Goal: Register for event/course

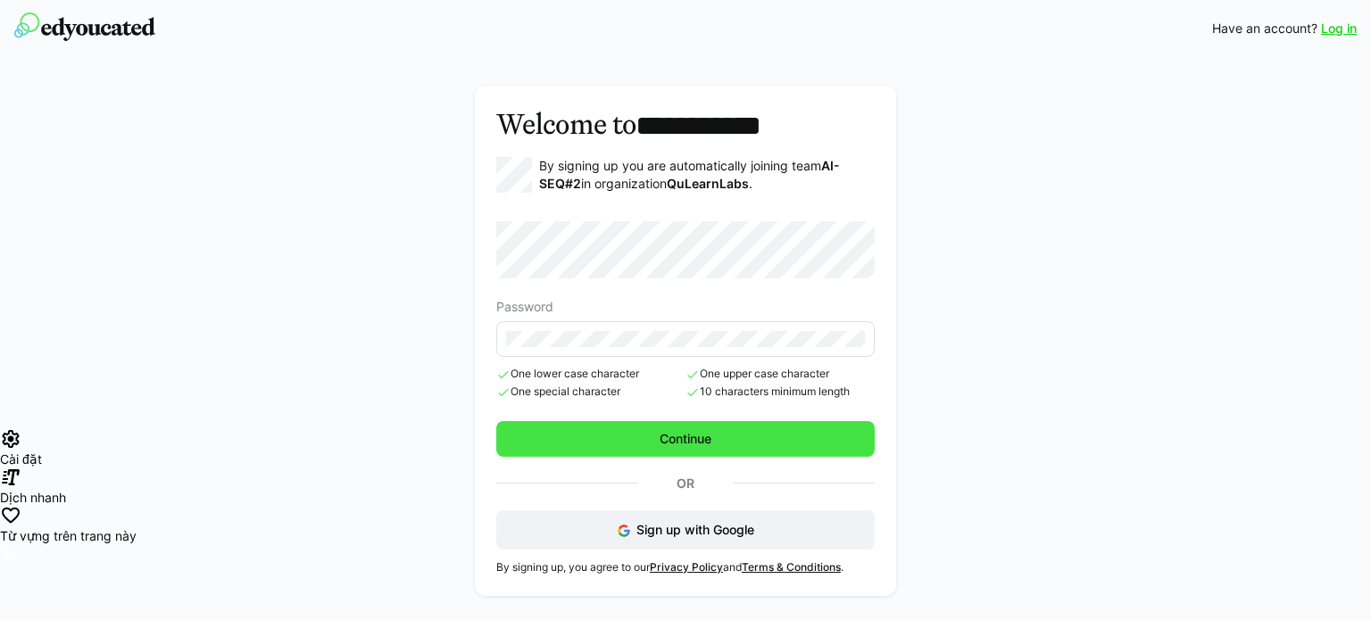
click at [701, 430] on span "Continue" at bounding box center [685, 439] width 57 height 18
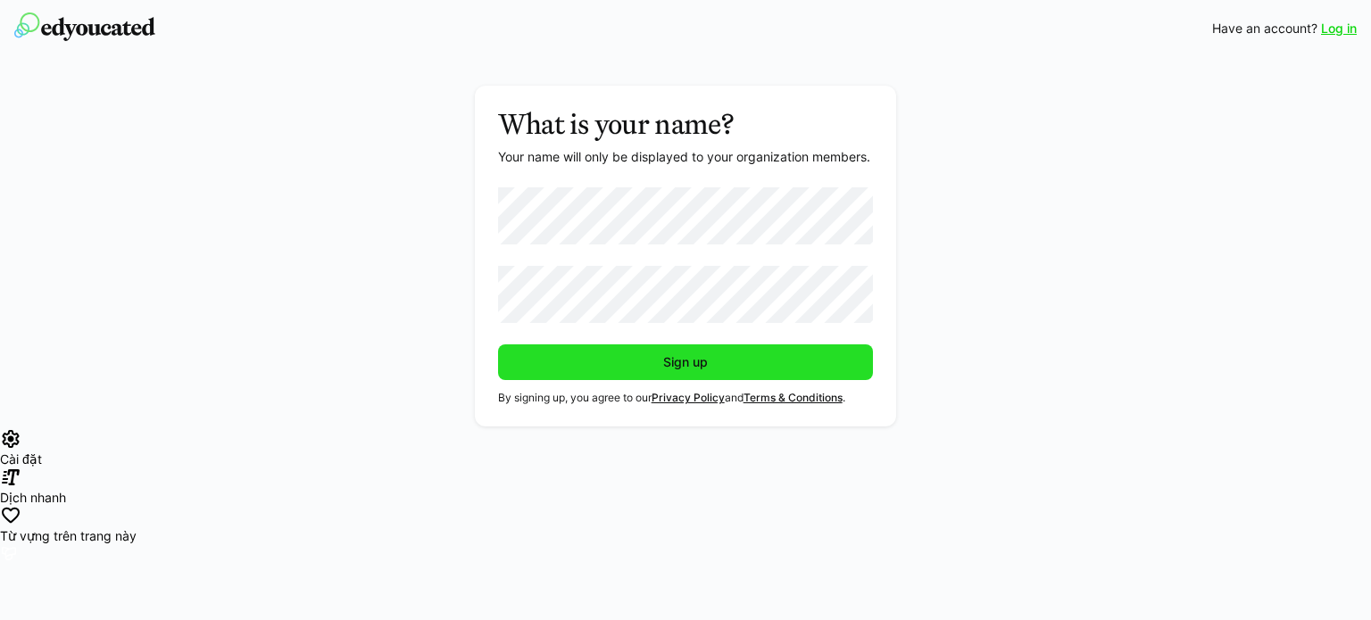
click at [582, 345] on span "Sign up" at bounding box center [686, 363] width 376 height 36
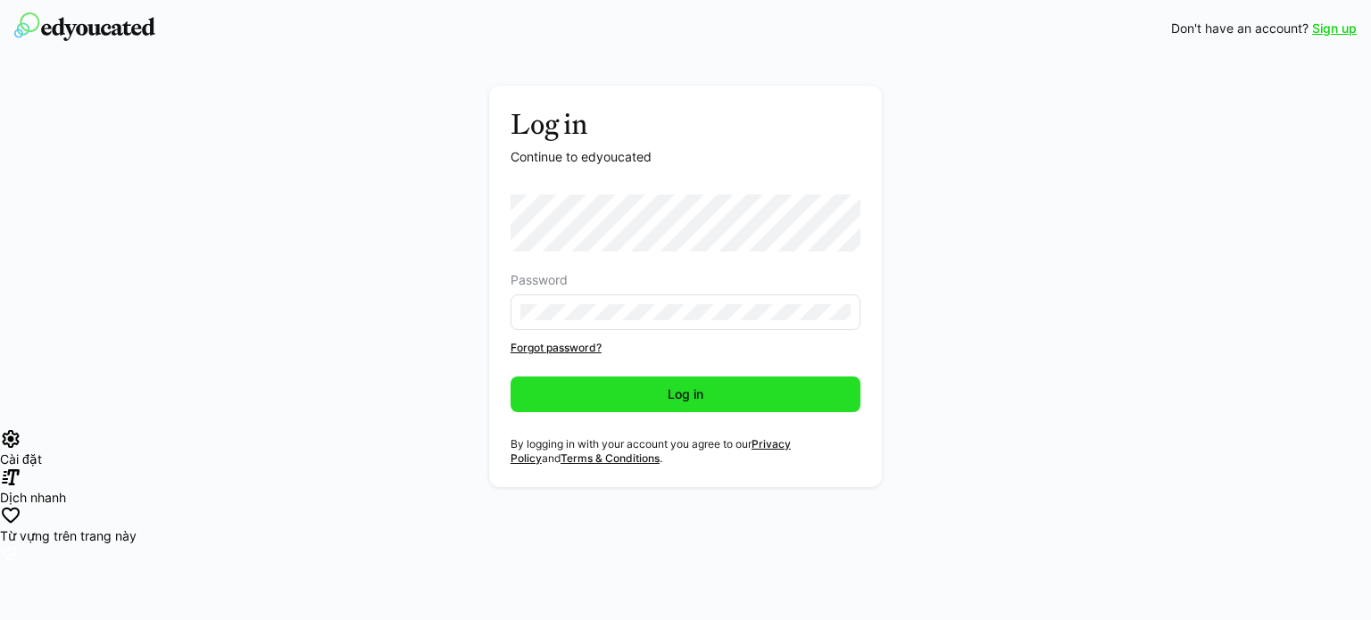
click at [625, 399] on span "Log in" at bounding box center [686, 395] width 350 height 36
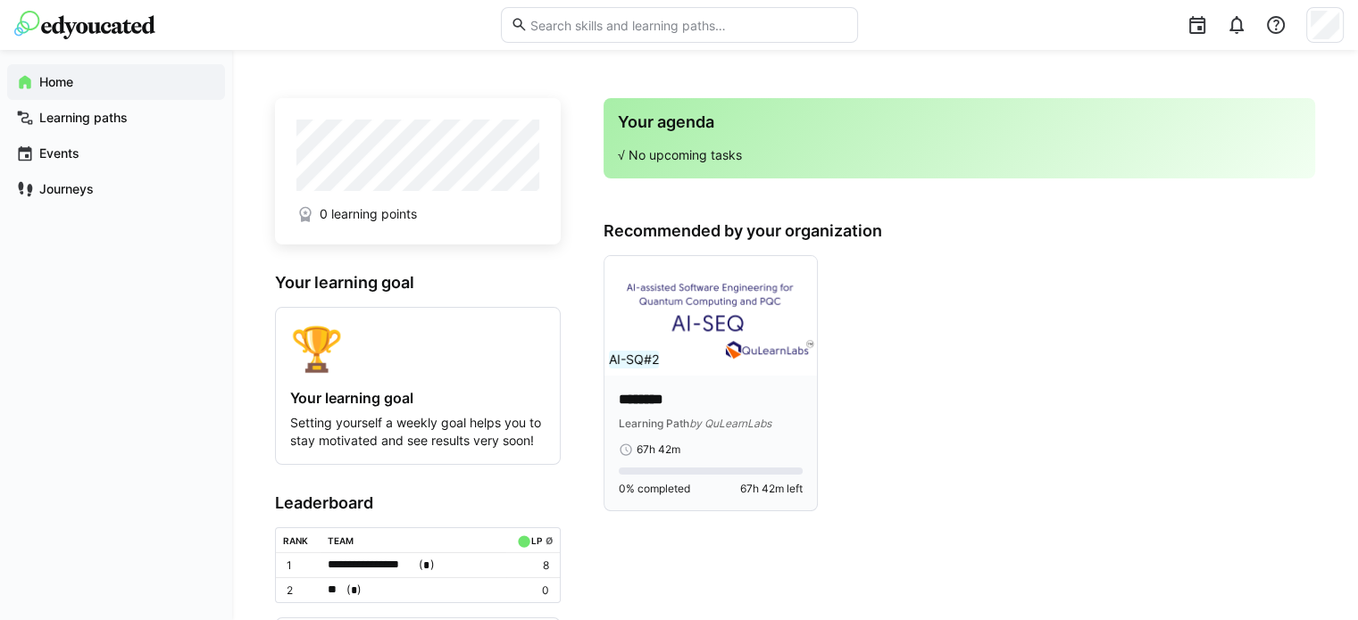
click at [638, 403] on p "********" at bounding box center [711, 400] width 184 height 21
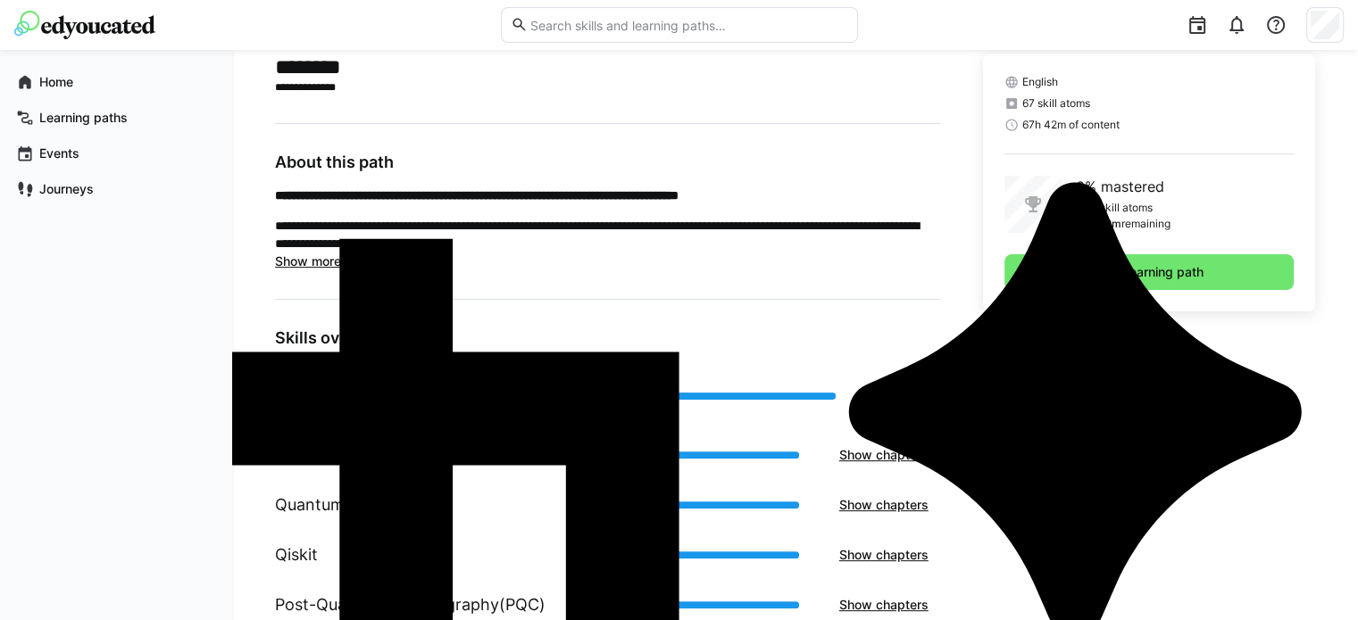
scroll to position [440, 0]
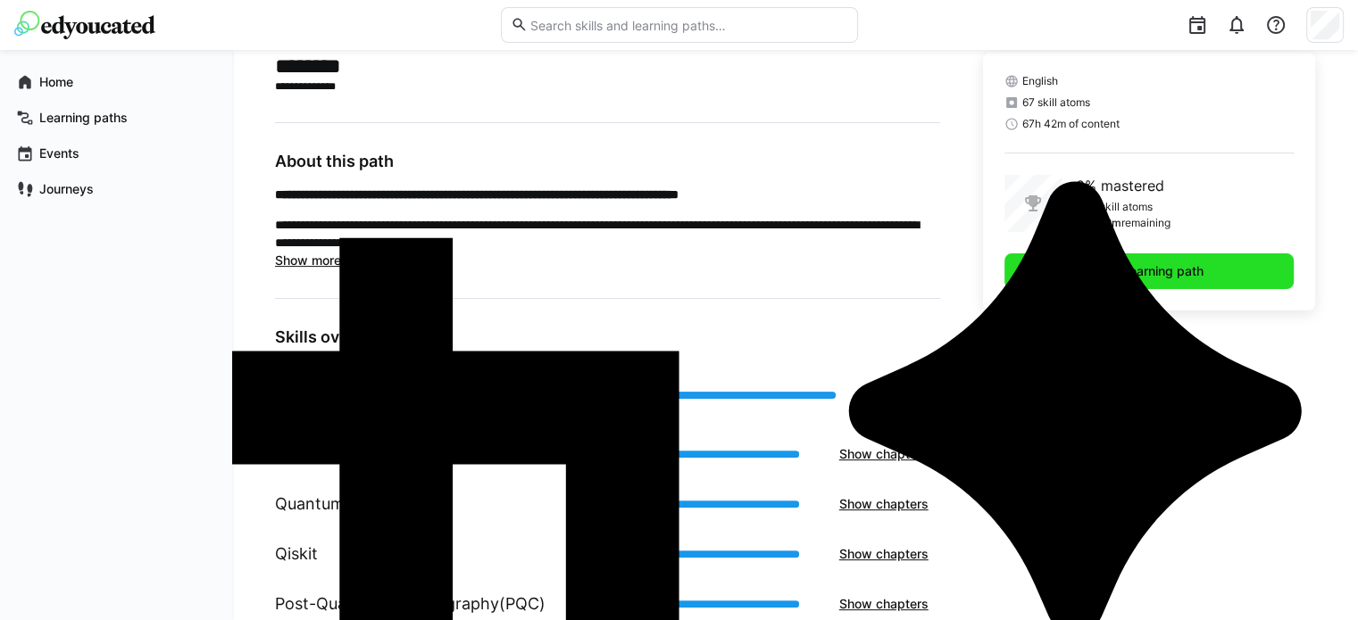
click at [1069, 274] on span "Start learning path" at bounding box center [1148, 272] width 289 height 36
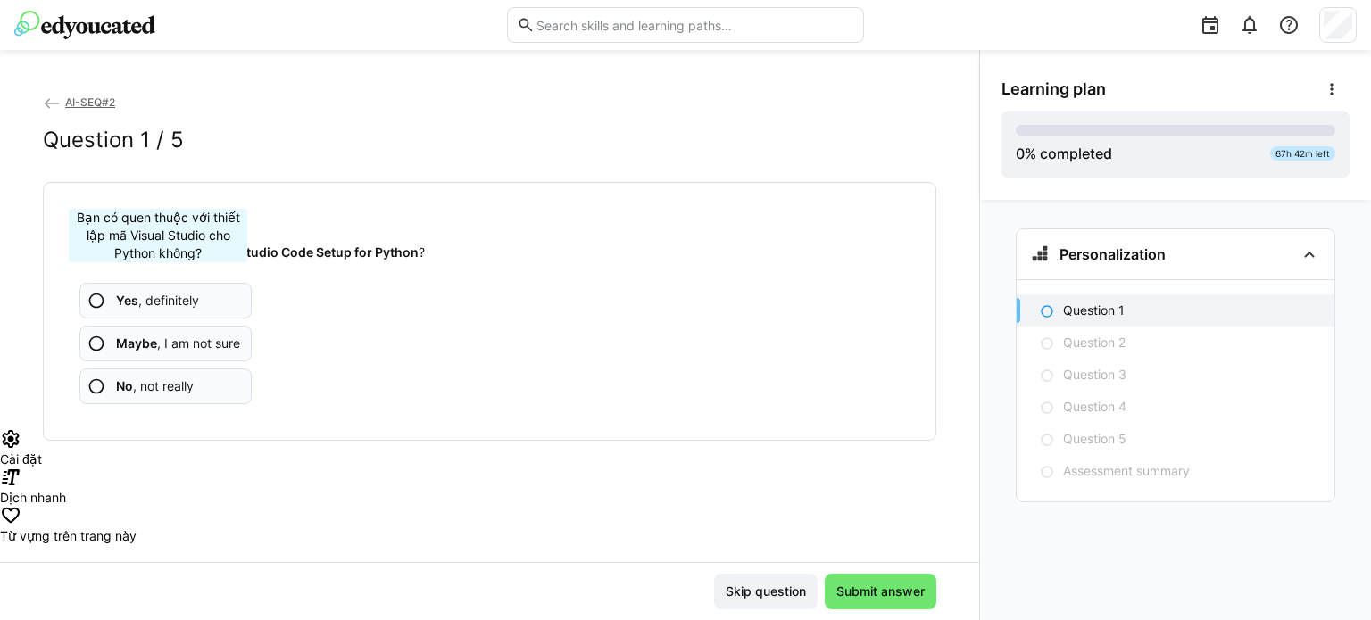
click at [158, 299] on span "Yes , definitely" at bounding box center [157, 301] width 83 height 18
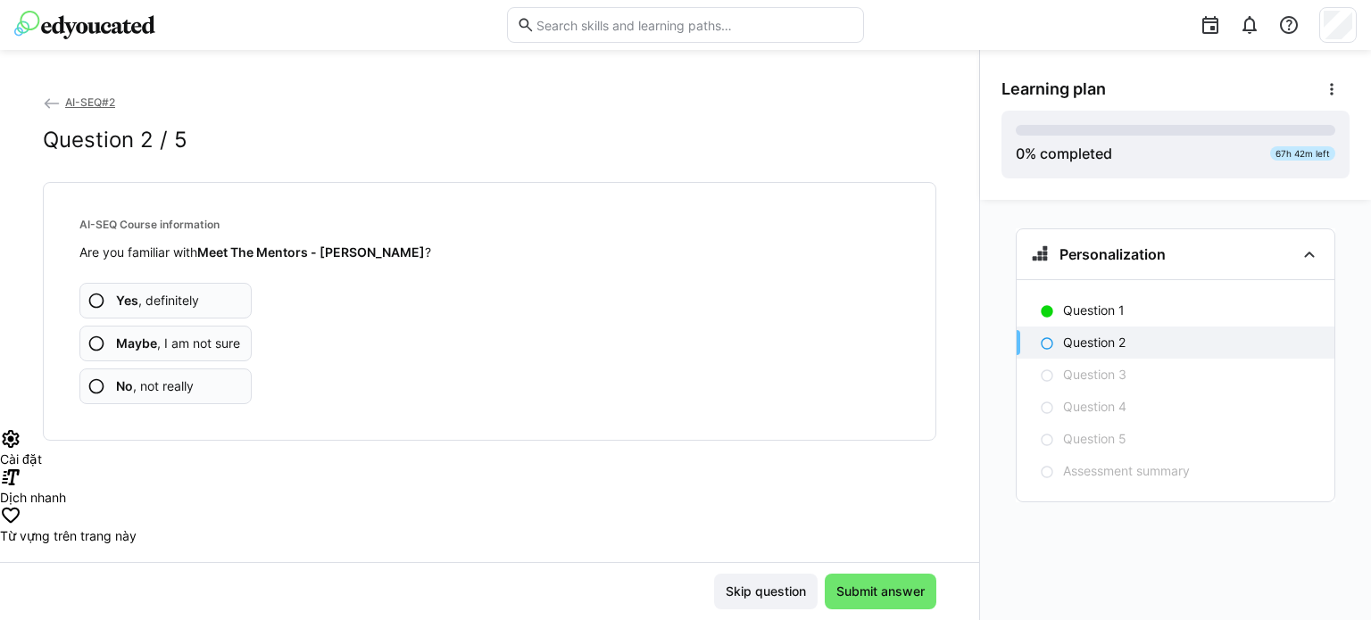
click at [154, 385] on span "No , not really" at bounding box center [155, 387] width 78 height 18
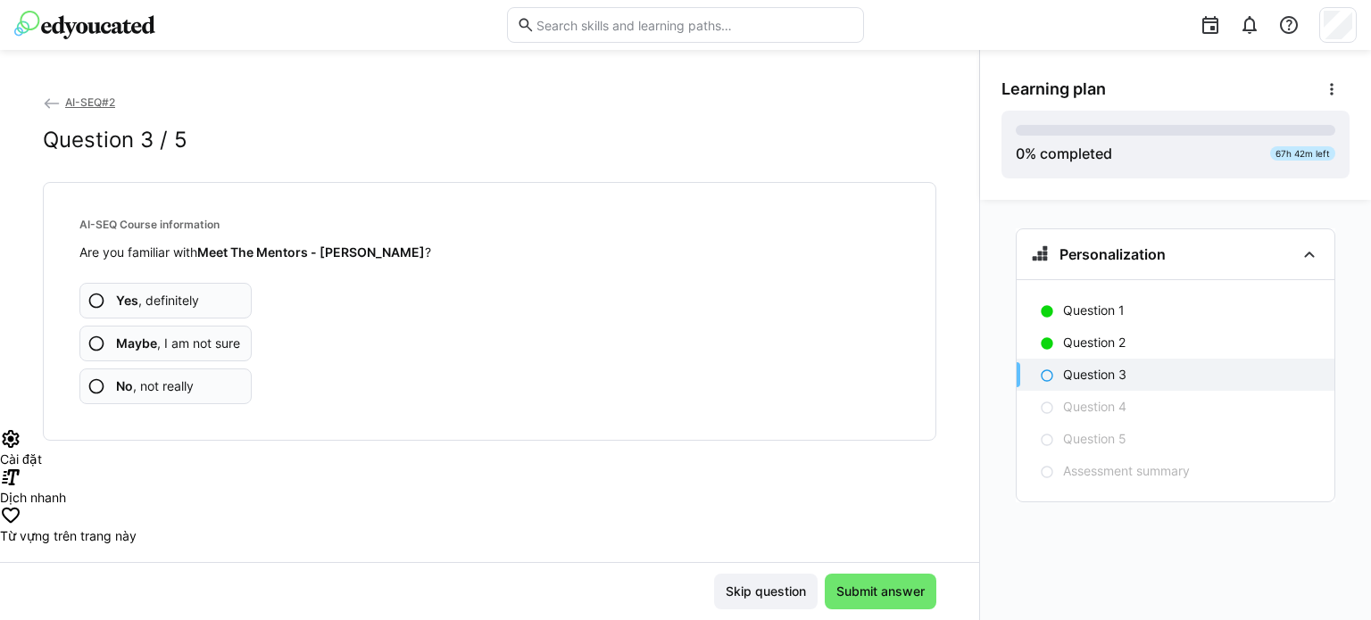
click at [194, 343] on span "Maybe , I am not sure" at bounding box center [178, 344] width 124 height 18
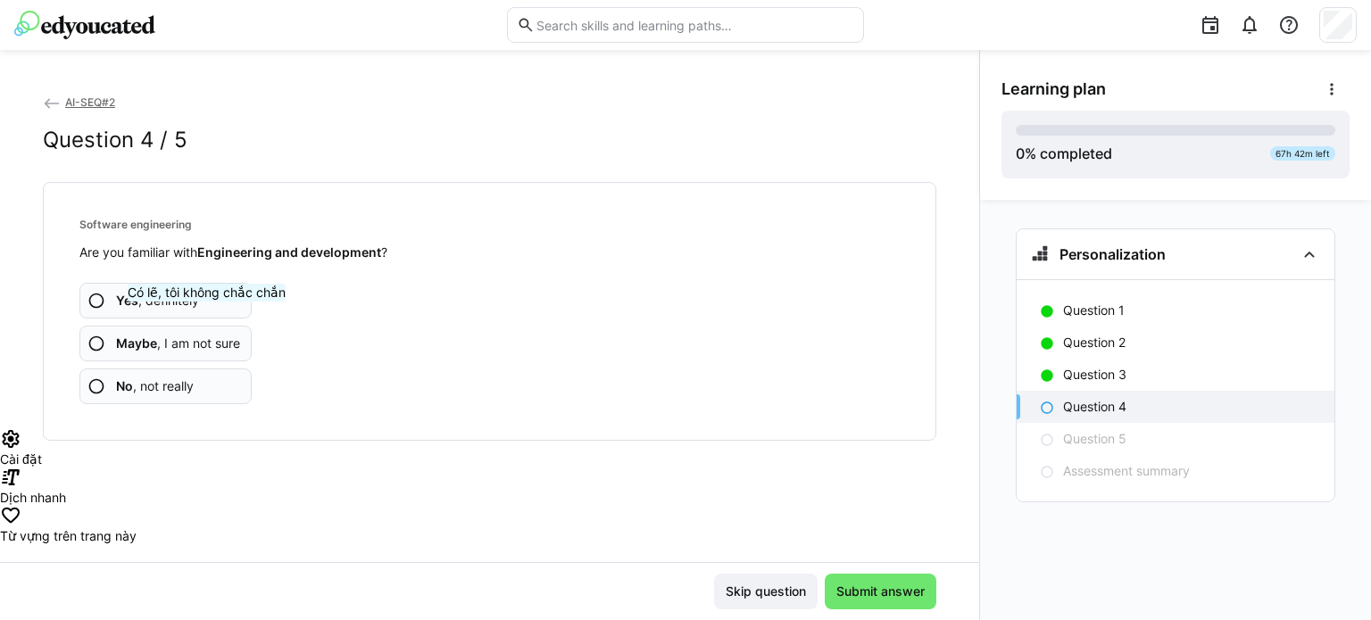
click at [207, 337] on span "Maybe , I am not sure" at bounding box center [178, 344] width 124 height 18
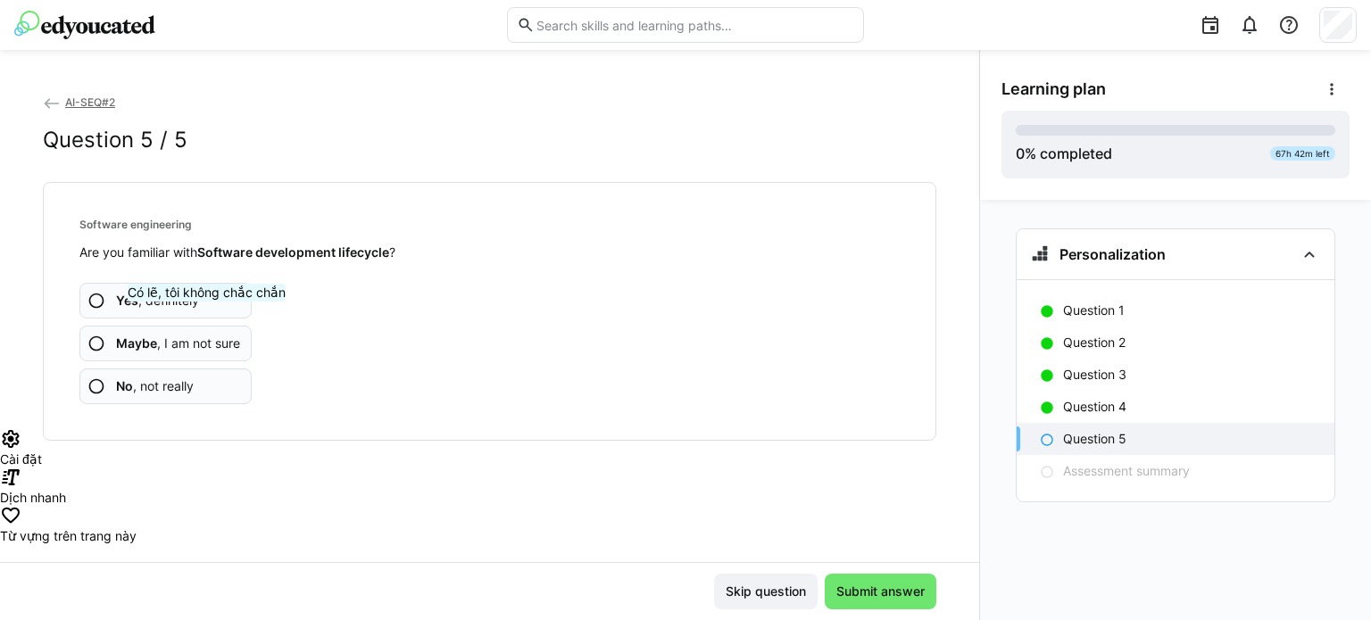
click at [207, 337] on span "Maybe , I am not sure" at bounding box center [178, 344] width 124 height 18
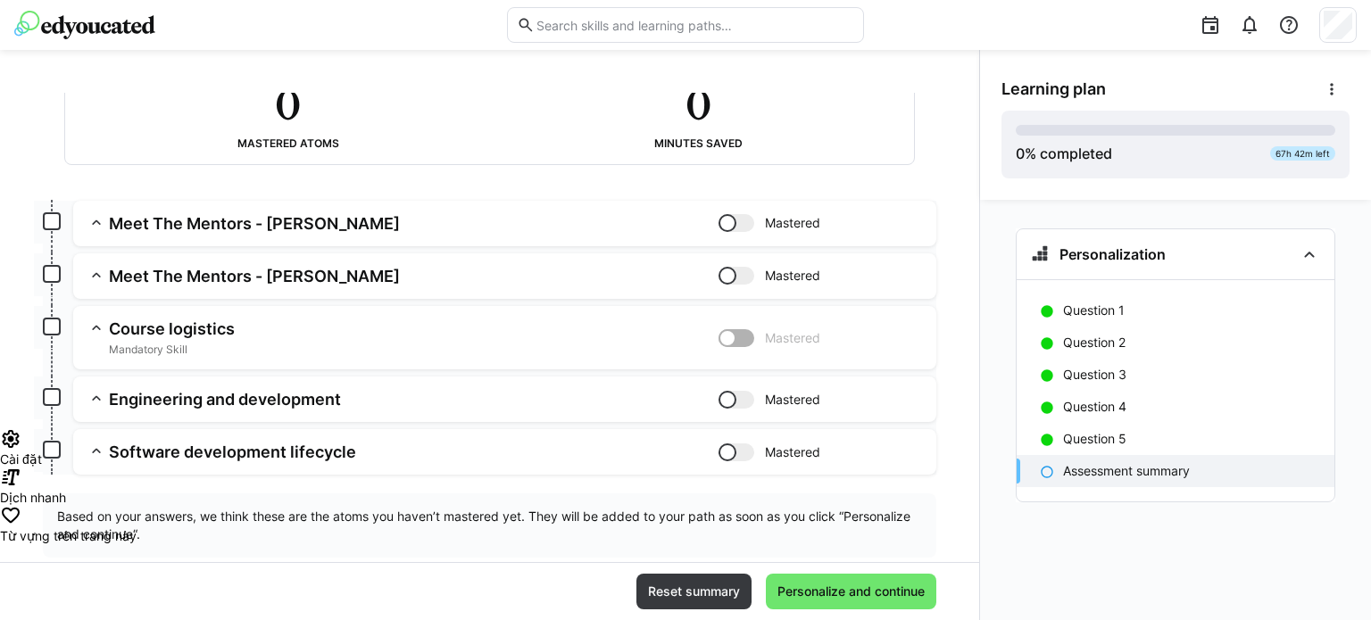
scroll to position [139, 0]
click at [618, 235] on app-summary-expansion "Meet The Mentors - Ravi Mastered Skill: Meet The Mentors - Ravi Chapter: AI-SEQ…" at bounding box center [504, 225] width 863 height 46
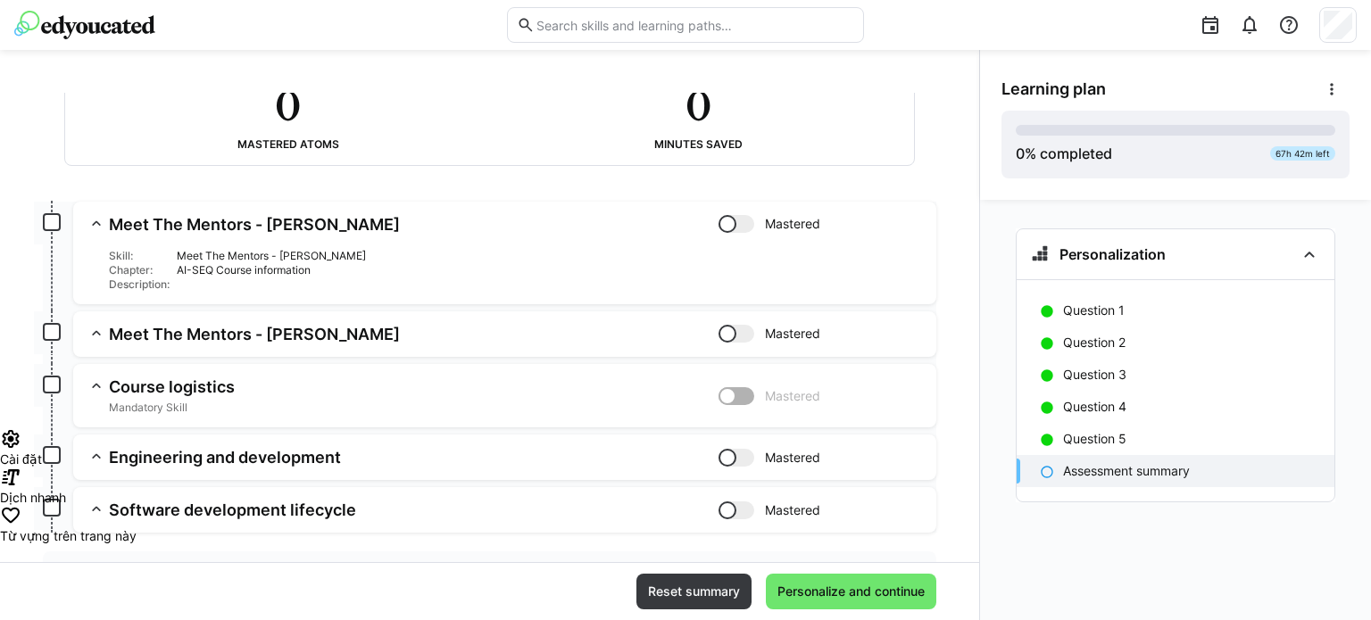
click at [539, 235] on div "Skill: Meet The Mentors - Ravi Chapter: AI-SEQ Course information Description:" at bounding box center [504, 263] width 835 height 57
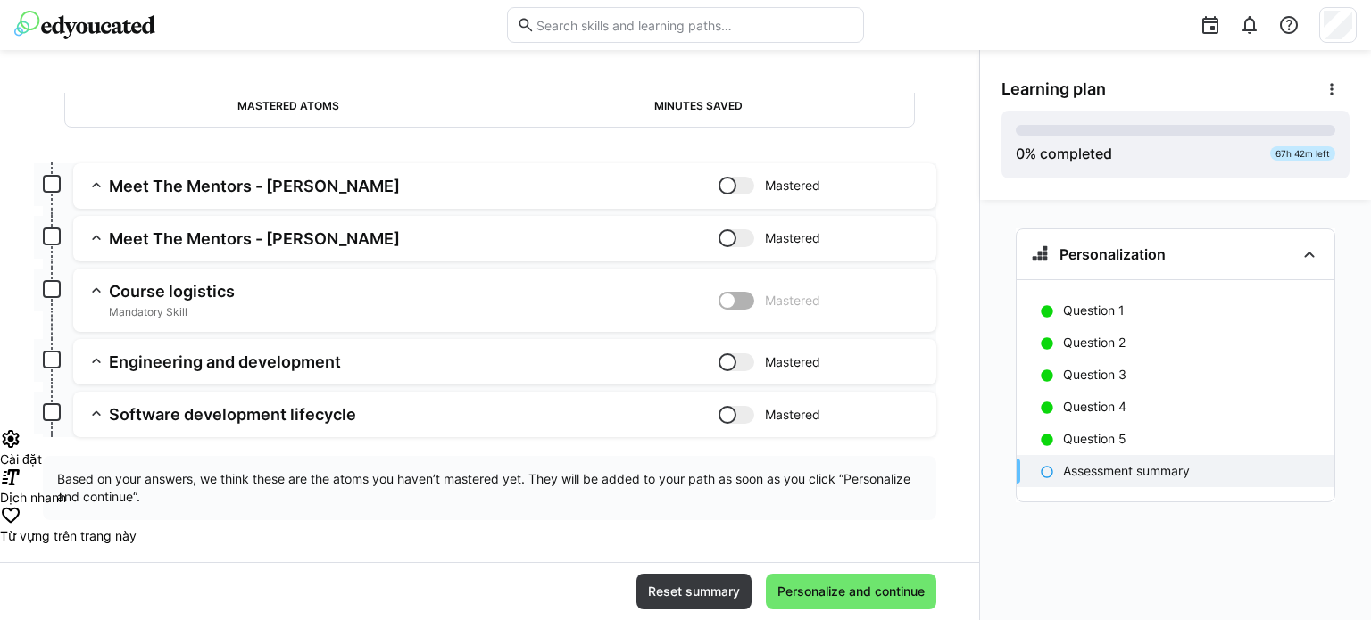
scroll to position [0, 0]
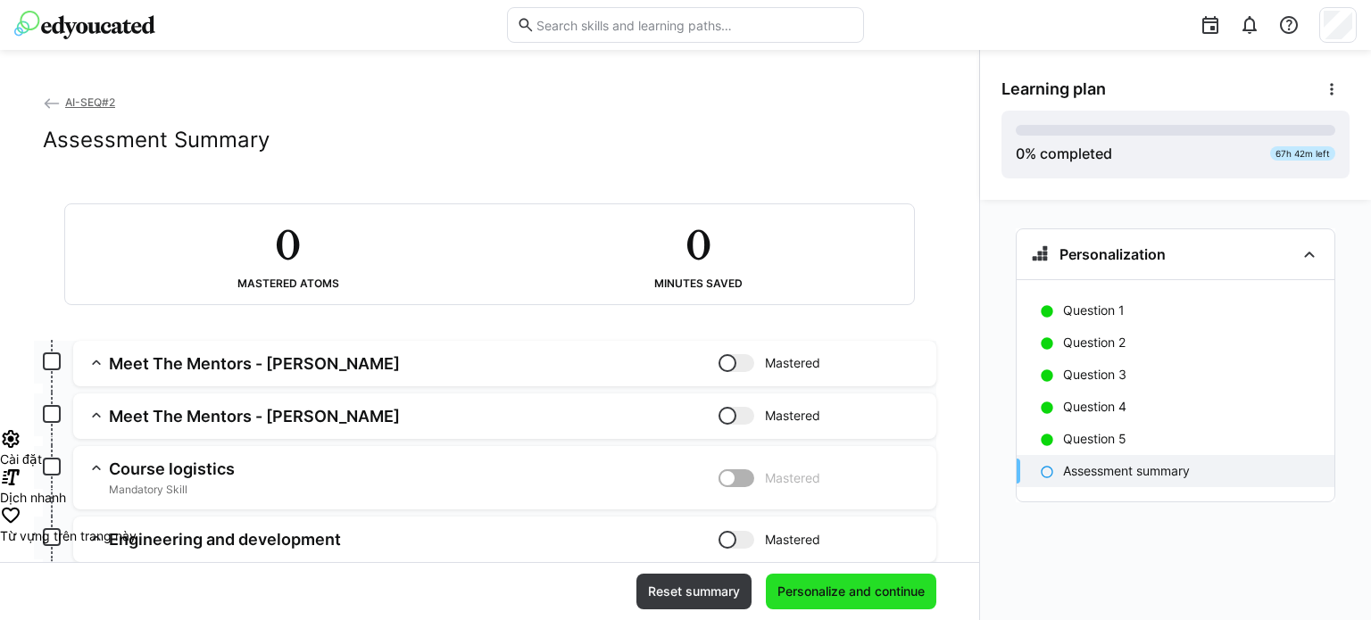
click at [777, 603] on span "Personalize and continue" at bounding box center [851, 592] width 170 height 36
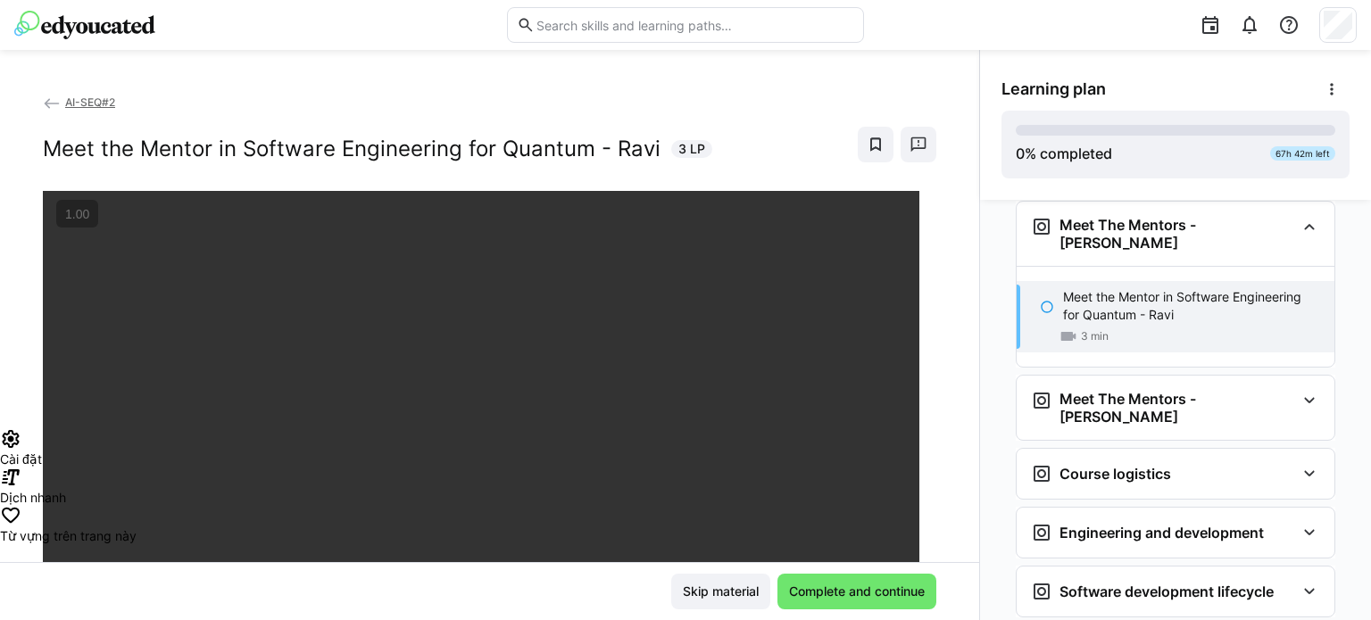
click at [47, 108] on eds-icon at bounding box center [52, 104] width 18 height 18
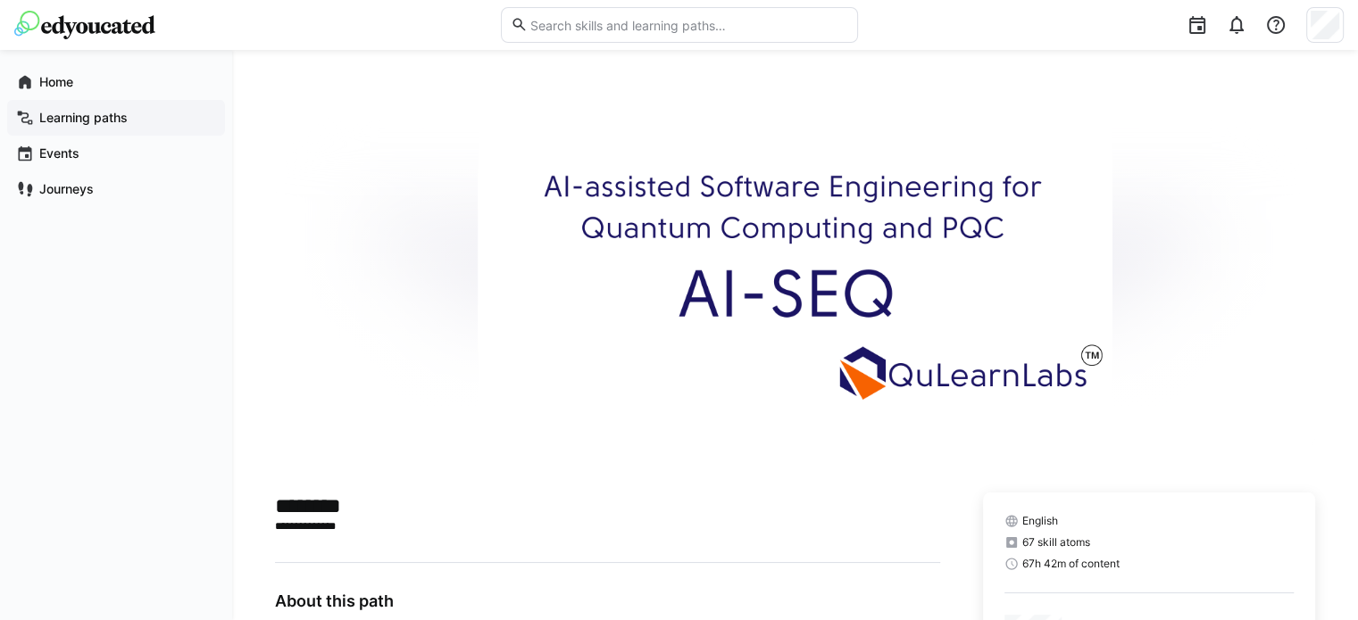
click at [0, 0] on app-navigation-label "Learning paths" at bounding box center [0, 0] width 0 height 0
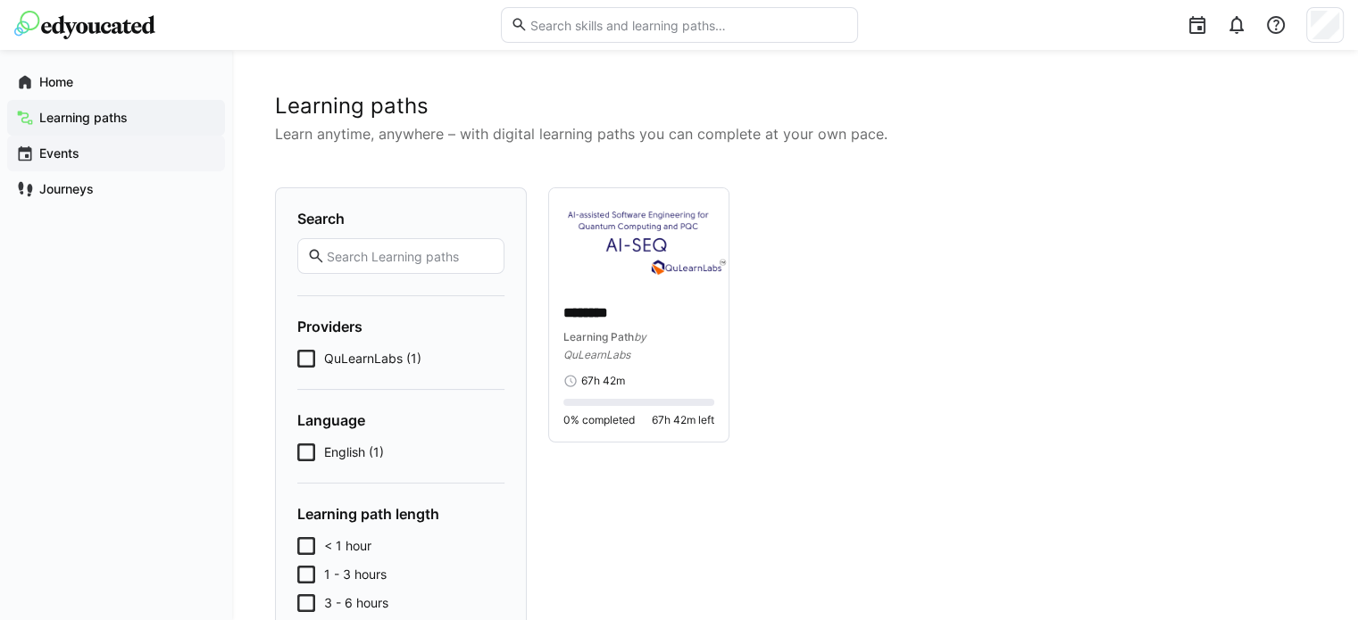
click at [0, 0] on app-navigation-label "Events" at bounding box center [0, 0] width 0 height 0
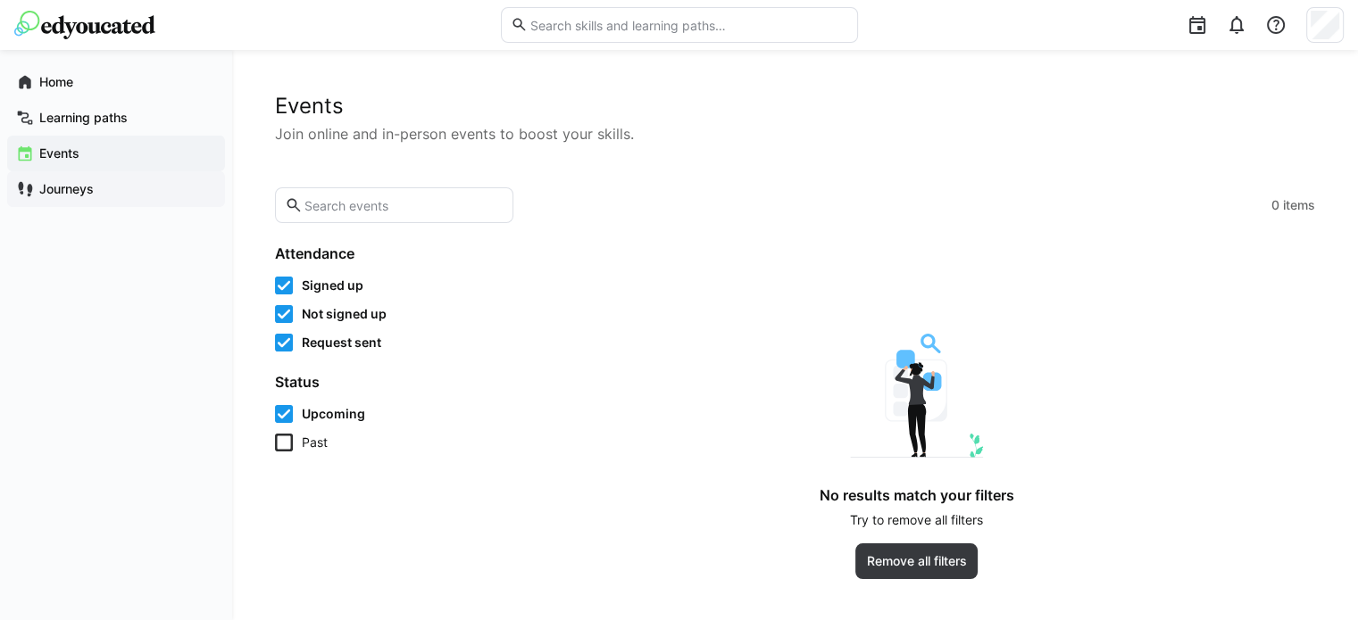
click at [0, 0] on app-navigation-label "Journeys" at bounding box center [0, 0] width 0 height 0
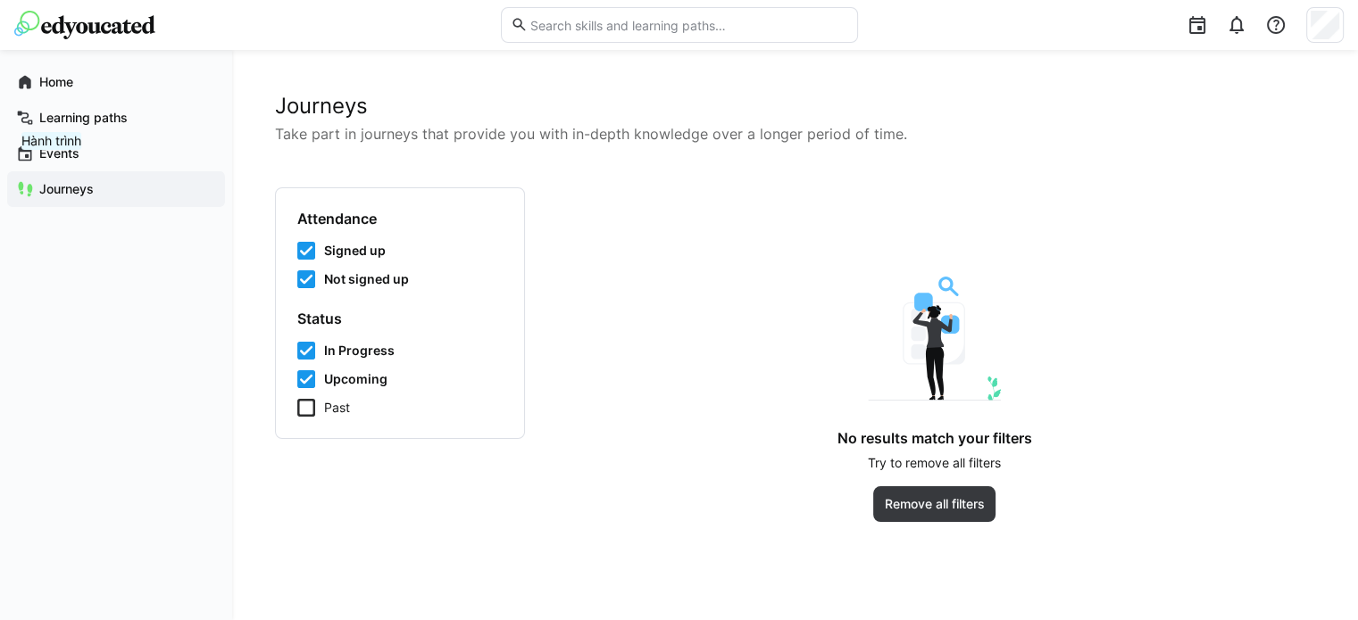
click at [0, 0] on app-navigation-label "Journeys" at bounding box center [0, 0] width 0 height 0
